Goal: Task Accomplishment & Management: Manage account settings

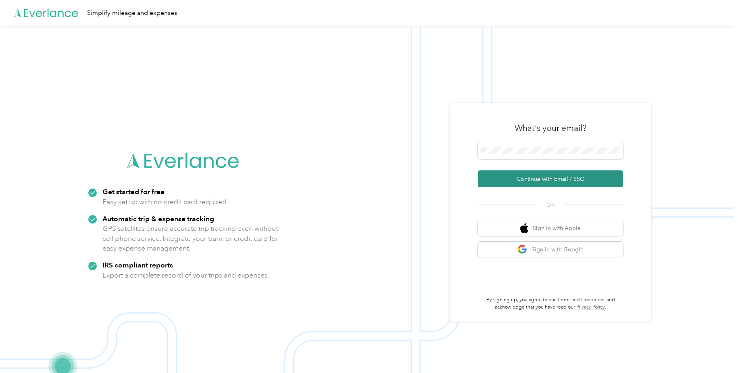
click at [563, 181] on button "Continue with Email / SSO" at bounding box center [550, 179] width 145 height 17
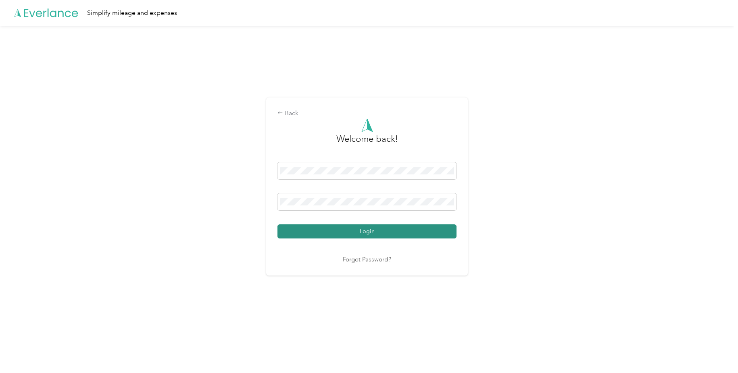
click at [374, 235] on button "Login" at bounding box center [366, 232] width 179 height 14
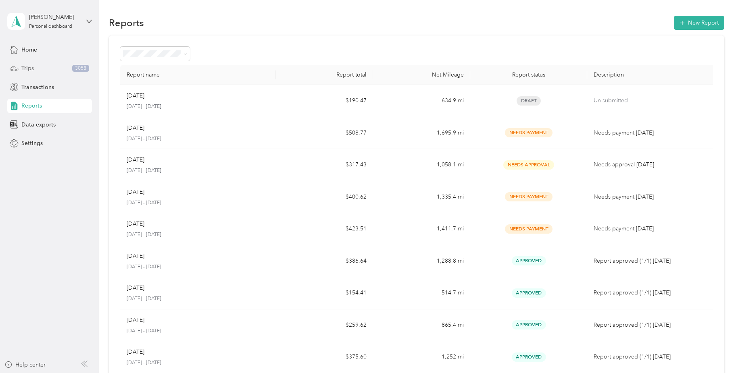
click at [26, 70] on span "Trips" at bounding box center [27, 68] width 12 height 8
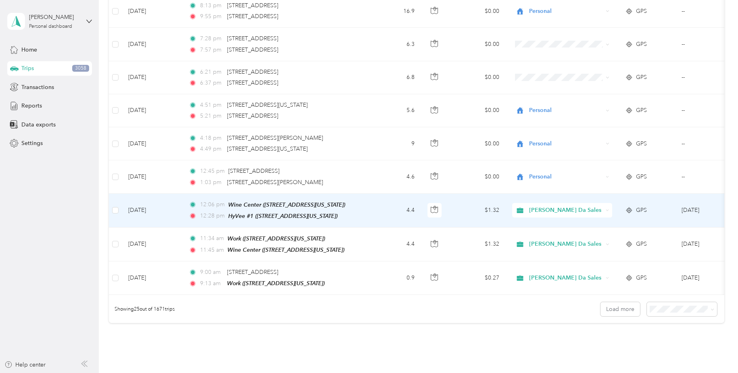
scroll to position [726, 0]
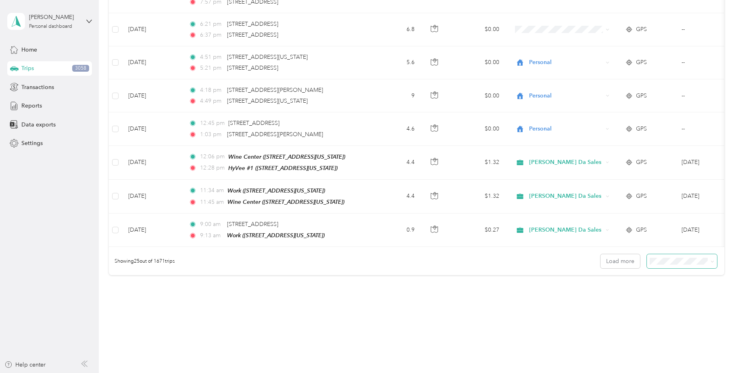
click at [714, 260] on icon at bounding box center [712, 262] width 4 height 4
click at [687, 294] on body "[PERSON_NAME] Personal dashboard Home Trips 3058 Transactions Reports Data expo…" at bounding box center [367, 186] width 734 height 373
